Goal: Information Seeking & Learning: Find specific fact

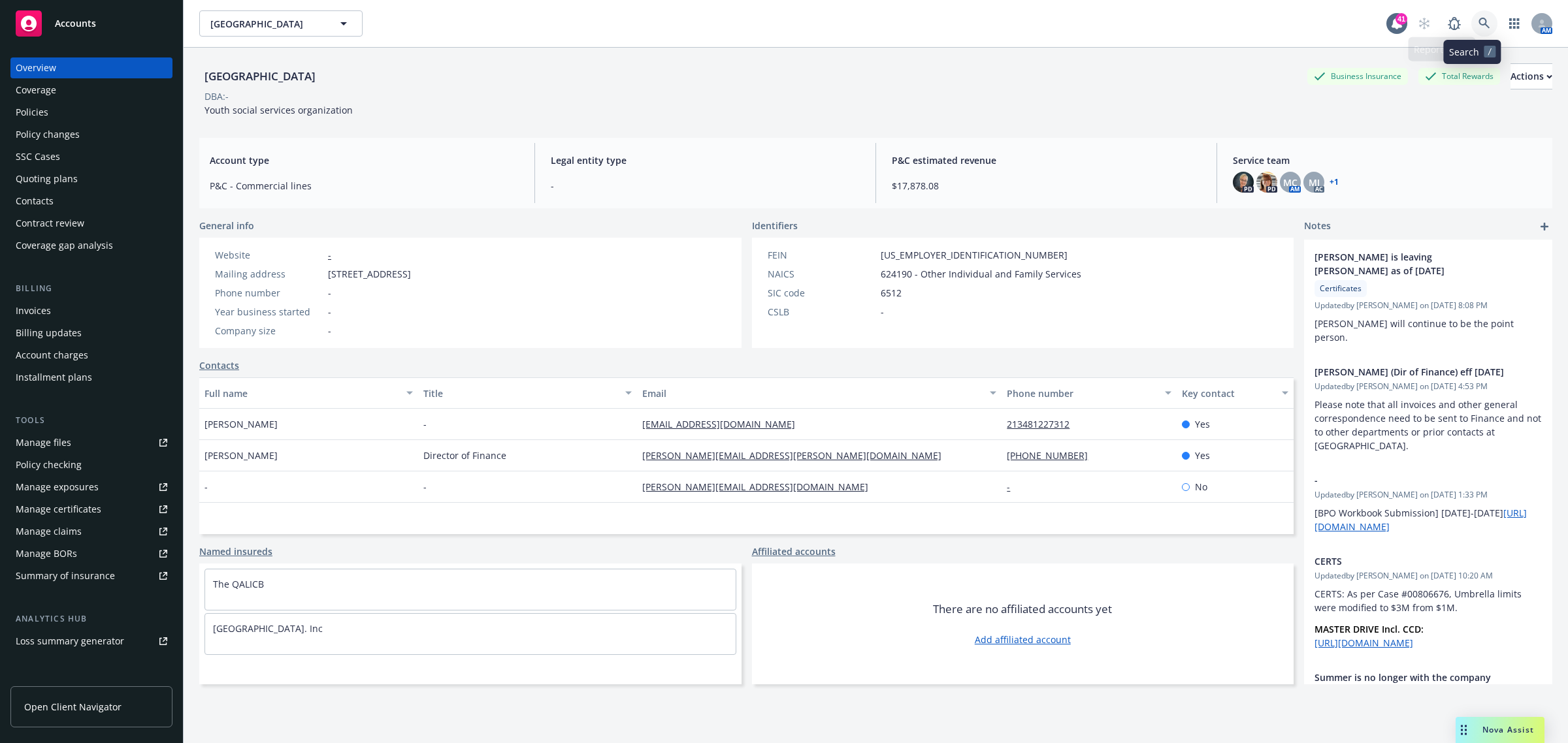
click at [1479, 21] on icon at bounding box center [1484, 23] width 11 height 11
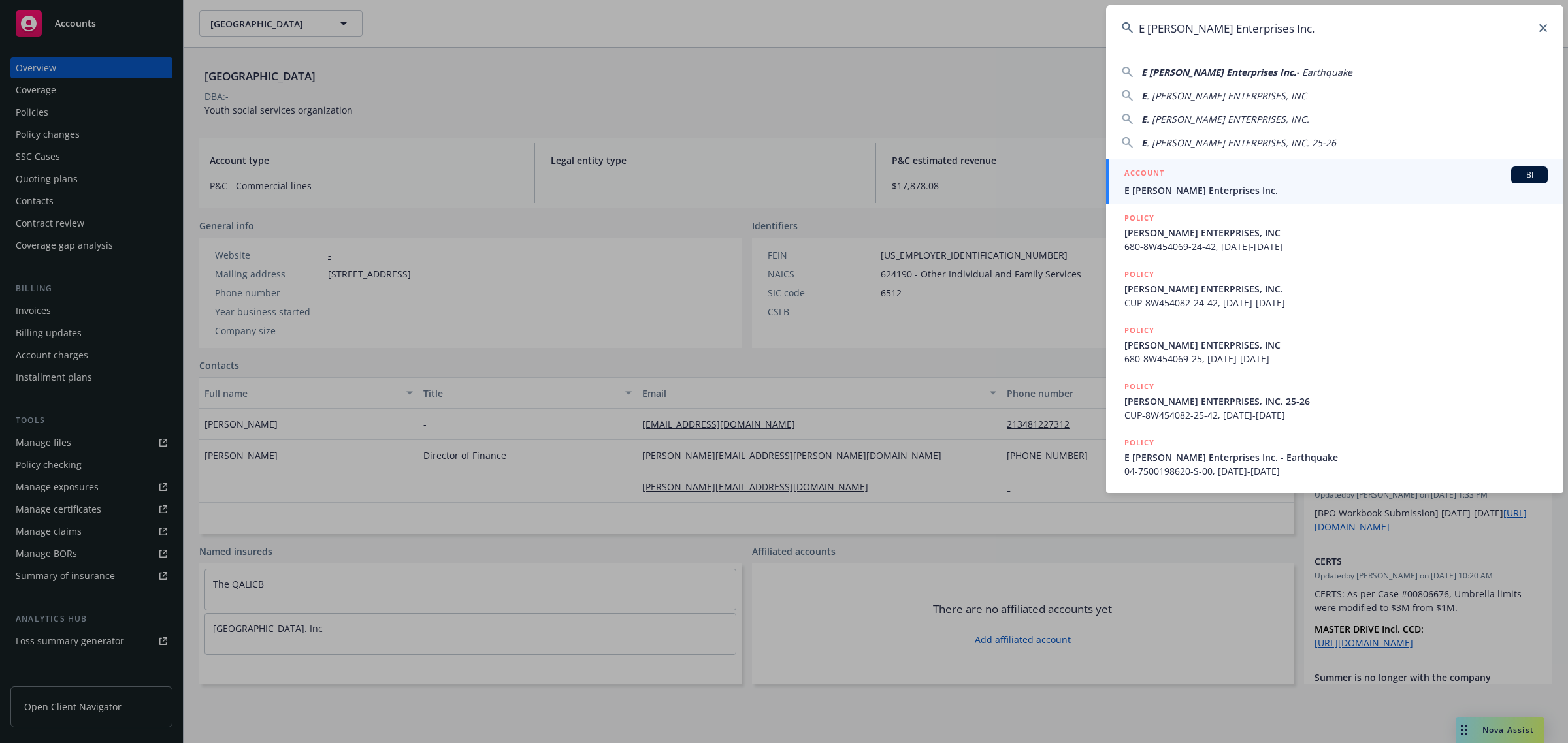
type input "E [PERSON_NAME] Enterprises Inc."
click at [1226, 177] on div "ACCOUNT BI" at bounding box center [1336, 174] width 423 height 17
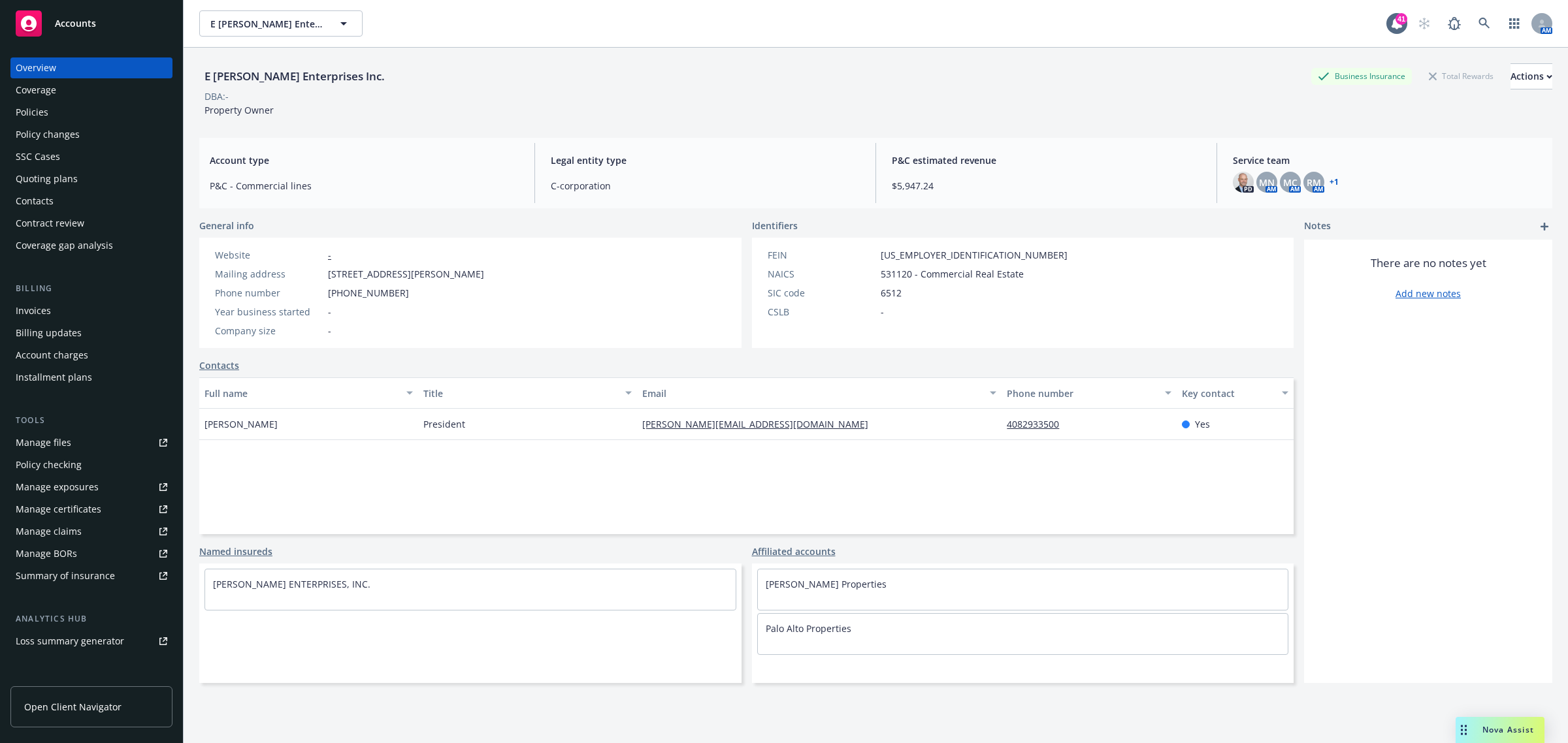
click at [66, 119] on div "Policies" at bounding box center [92, 112] width 152 height 21
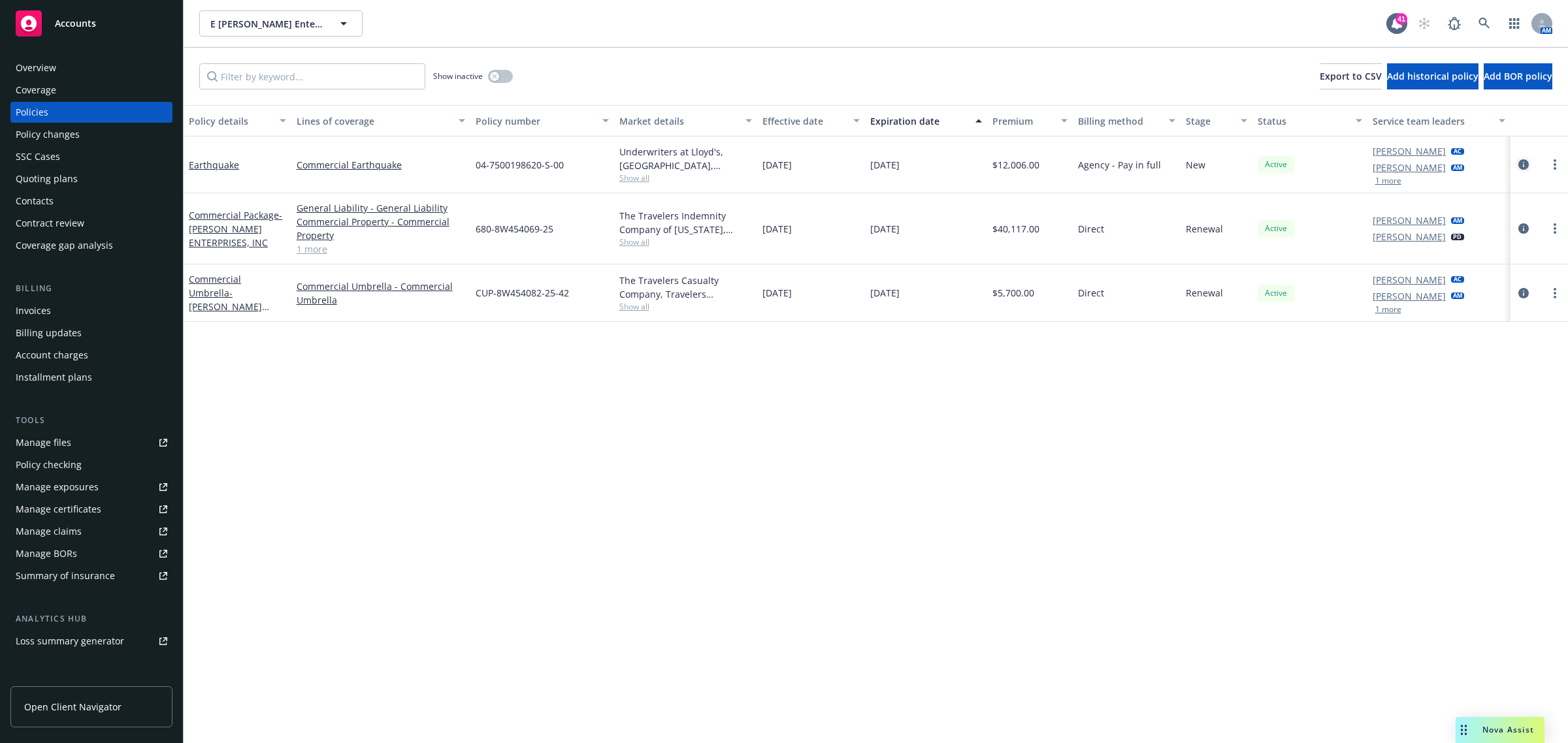
click at [1519, 160] on icon "circleInformation" at bounding box center [1523, 164] width 11 height 11
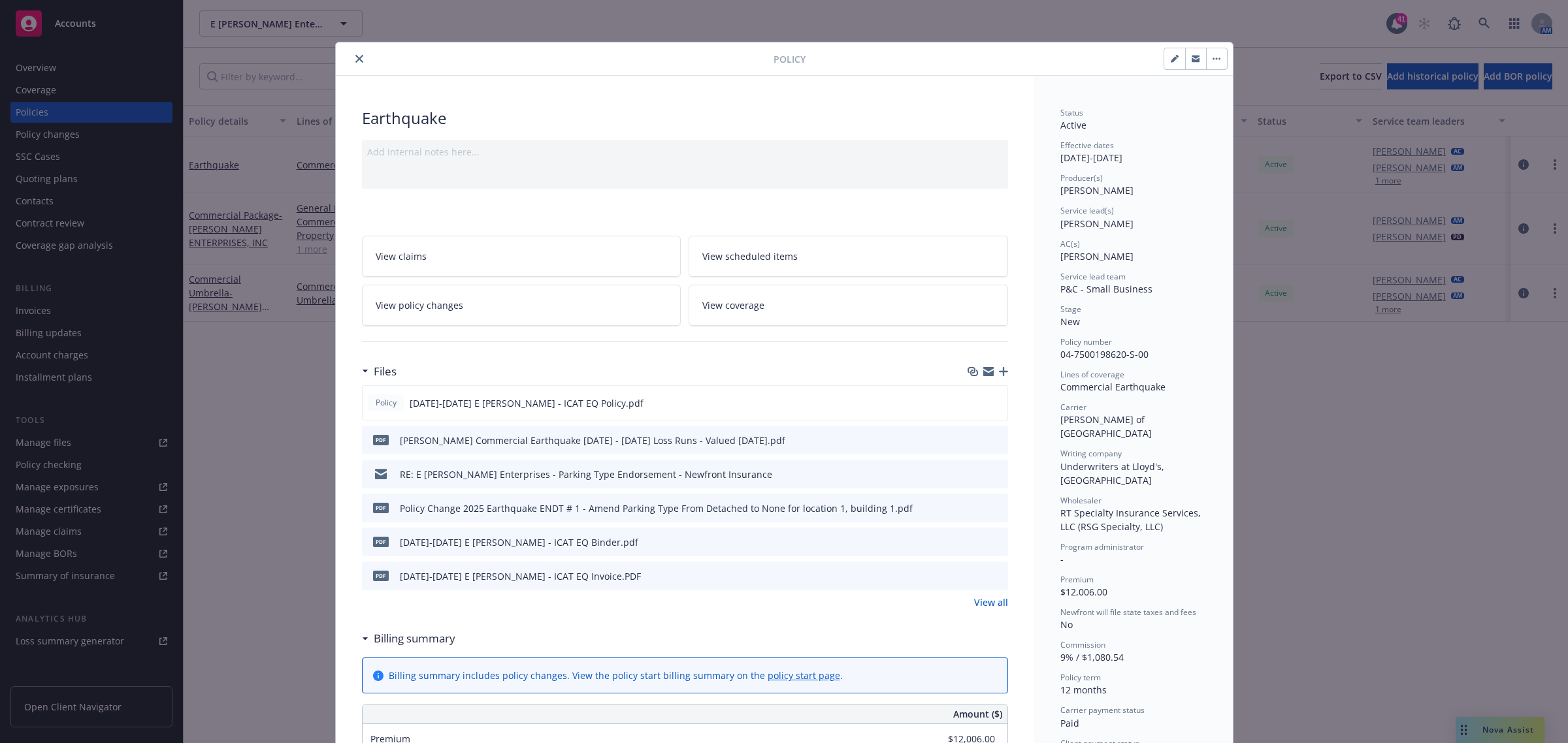
click at [994, 605] on link "View all" at bounding box center [991, 602] width 34 height 13
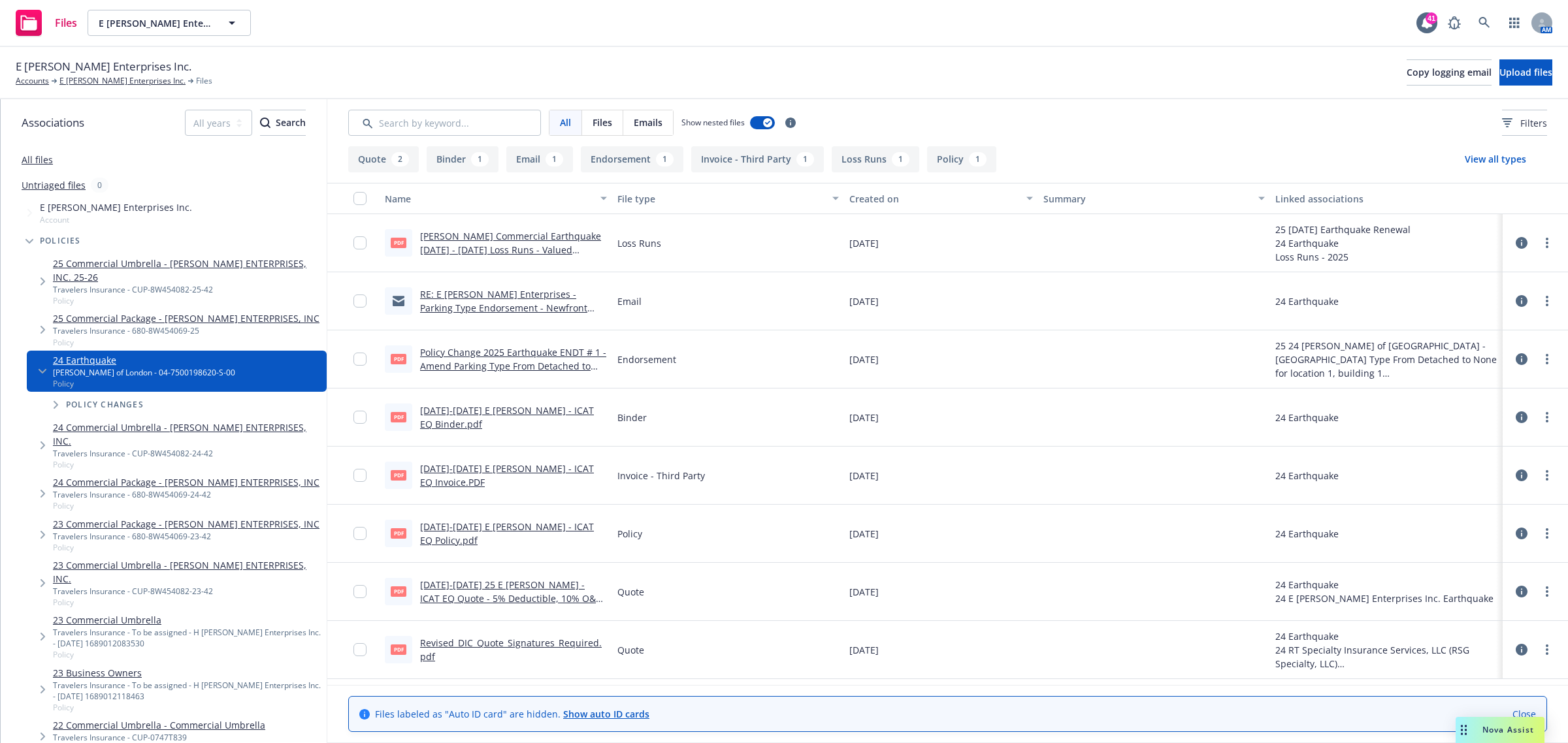
click at [553, 647] on link "Revised_DIC_Quote_Signatures_Required.pdf" at bounding box center [510, 649] width 181 height 26
click at [92, 86] on link "E [PERSON_NAME] Enterprises Inc." at bounding box center [122, 80] width 126 height 12
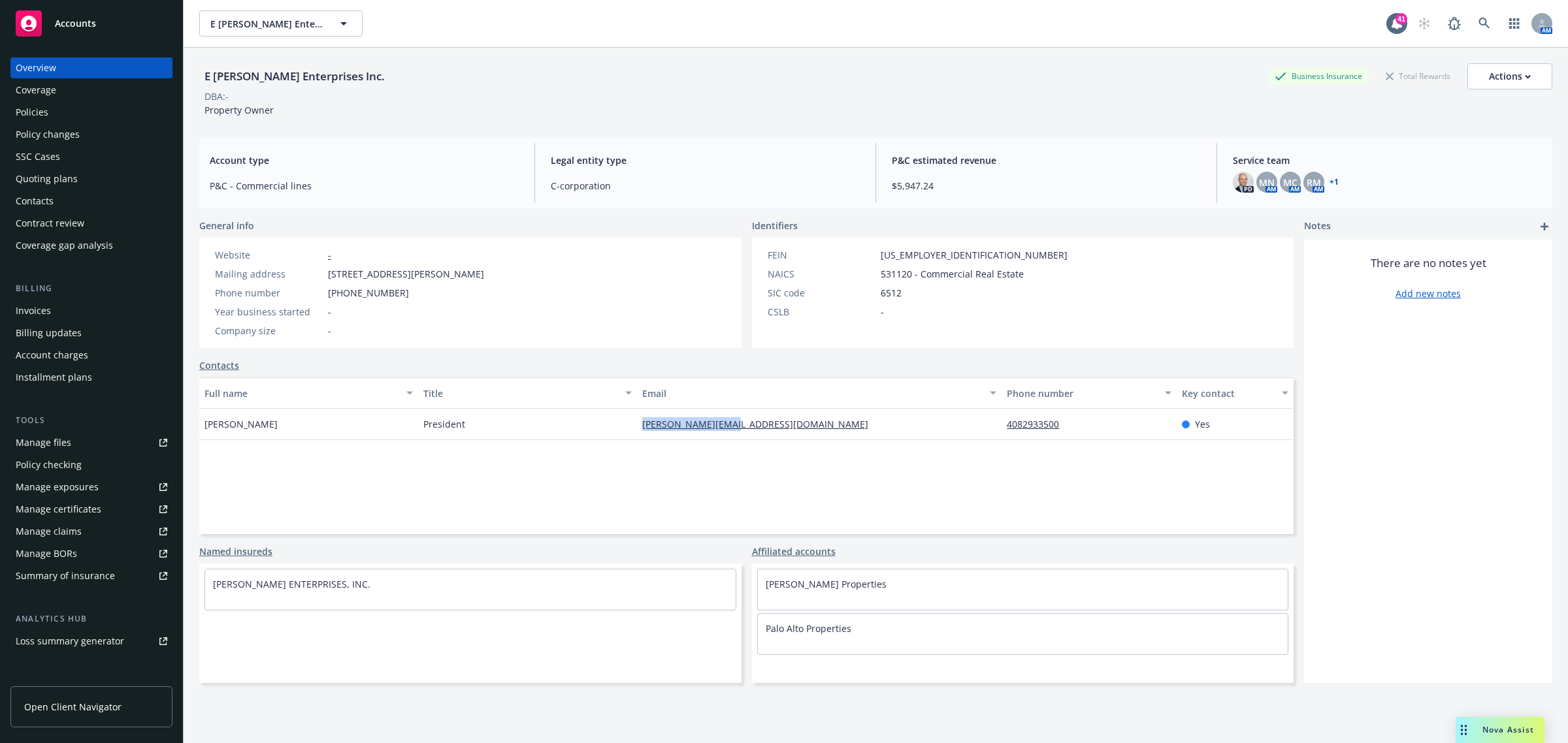
drag, startPoint x: 792, startPoint y: 426, endPoint x: 612, endPoint y: 436, distance: 180.3
click at [612, 436] on div "Ken Hoffman President ken@ehoffmanpm.com 4082933500 Yes" at bounding box center [746, 424] width 1094 height 31
copy div "[PERSON_NAME][EMAIL_ADDRESS][DOMAIN_NAME]"
click at [1488, 732] on span "Nova Assist" at bounding box center [1508, 730] width 52 height 11
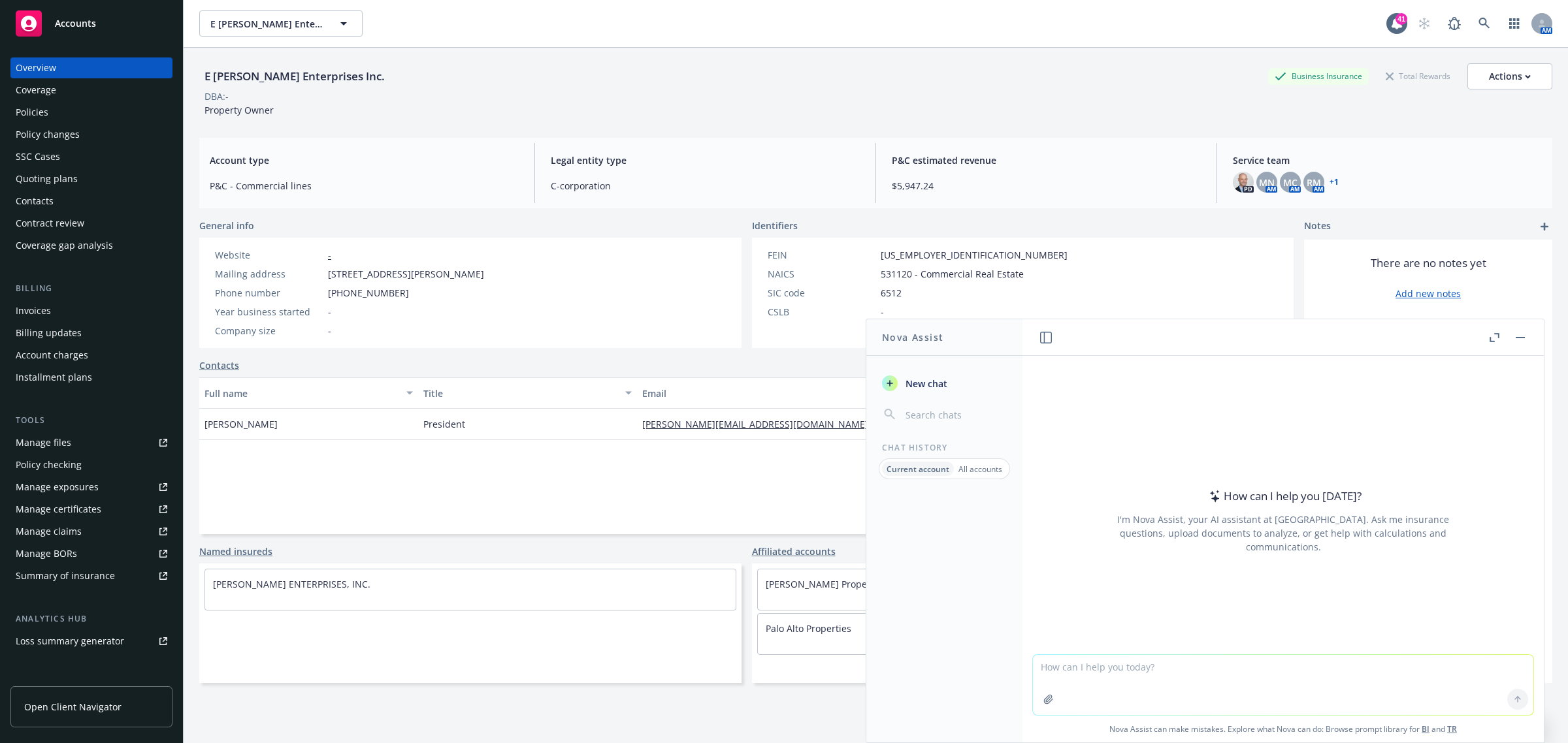
click at [1136, 683] on textarea at bounding box center [1283, 684] width 500 height 60
type textarea "explain SOV in email format for client"
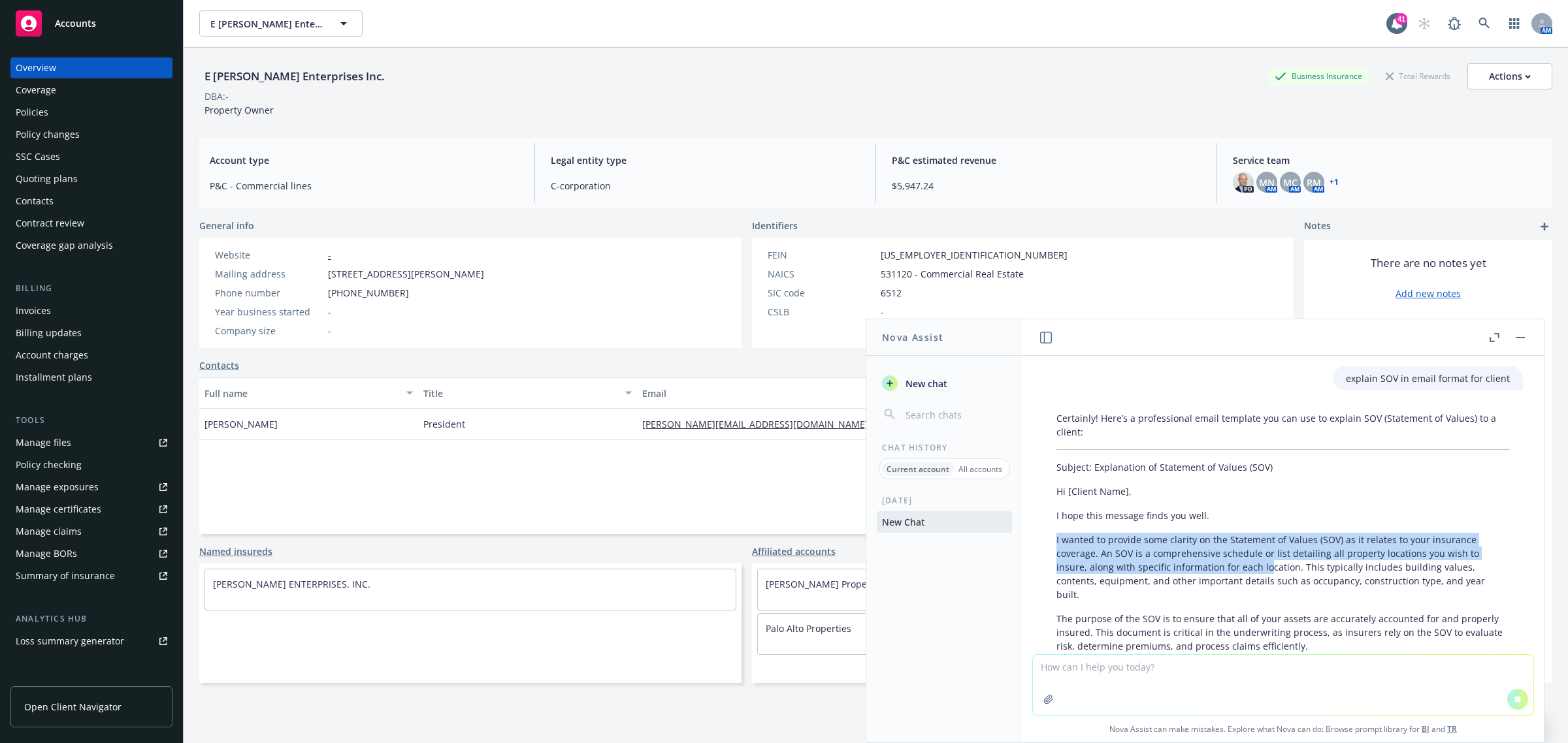
drag, startPoint x: 1056, startPoint y: 542, endPoint x: 1243, endPoint y: 564, distance: 188.3
click at [1256, 564] on p "I wanted to provide some clarity on the Statement of Values (SOV) as it relates…" at bounding box center [1282, 567] width 453 height 69
click at [1151, 564] on p "I wanted to provide some clarity on the Statement of Values (SOV) as it relates…" at bounding box center [1282, 567] width 453 height 69
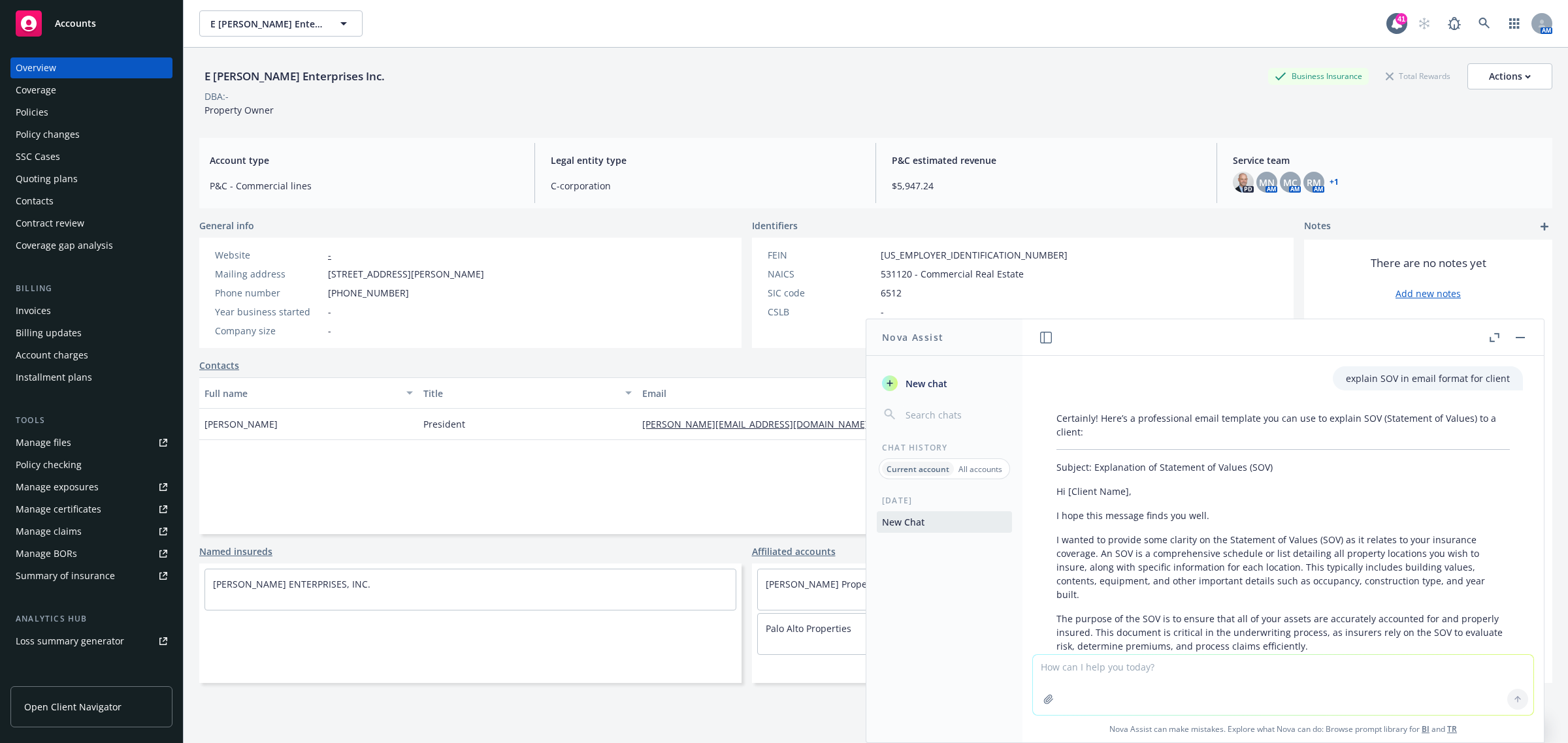
scroll to position [173, 0]
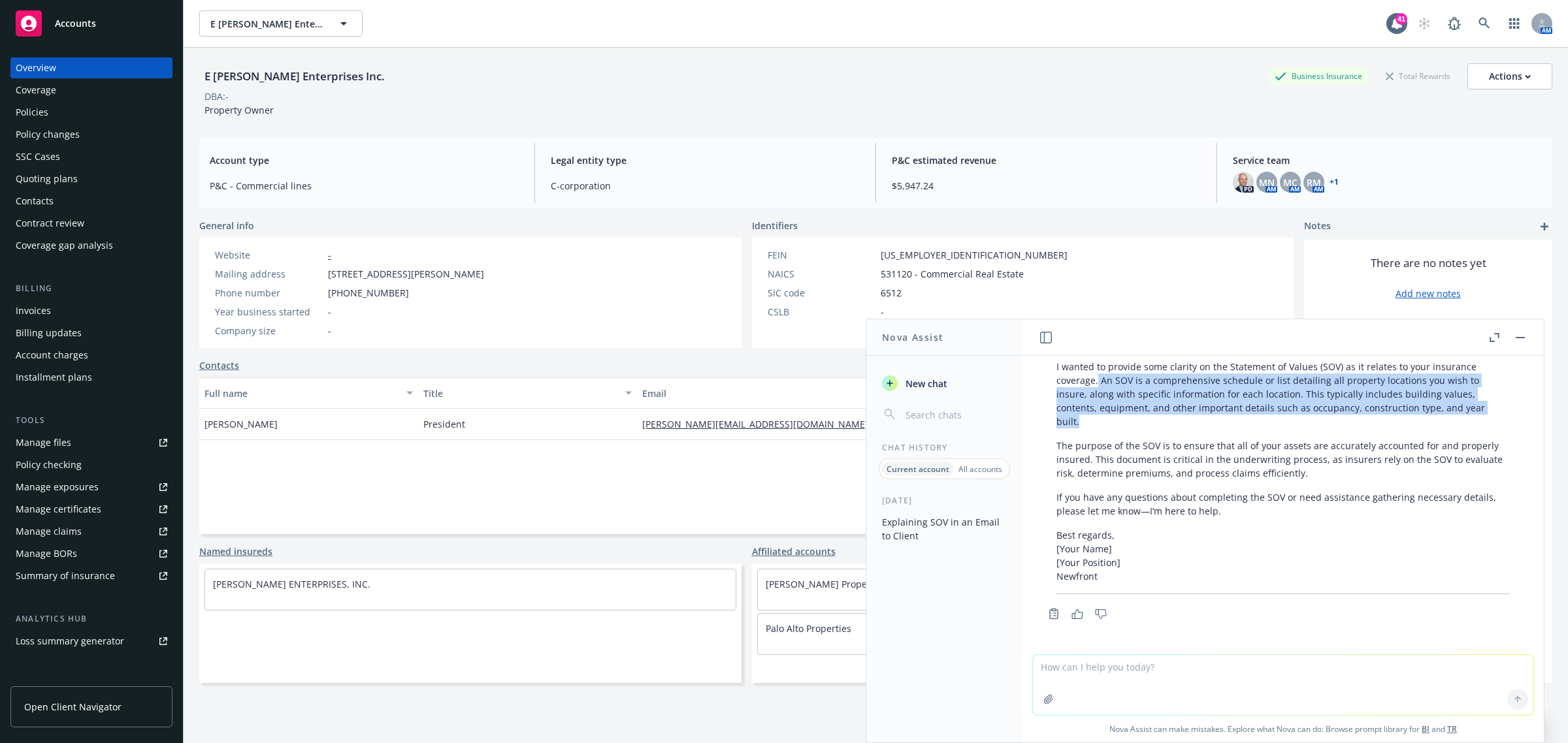
drag, startPoint x: 1098, startPoint y: 380, endPoint x: 1124, endPoint y: 415, distance: 43.6
click at [1124, 415] on p "I wanted to provide some clarity on the Statement of Values (SOV) as it relates…" at bounding box center [1282, 394] width 453 height 69
copy p "An SOV is a comprehensive schedule or list detailing all property locations you…"
